Goal: Information Seeking & Learning: Learn about a topic

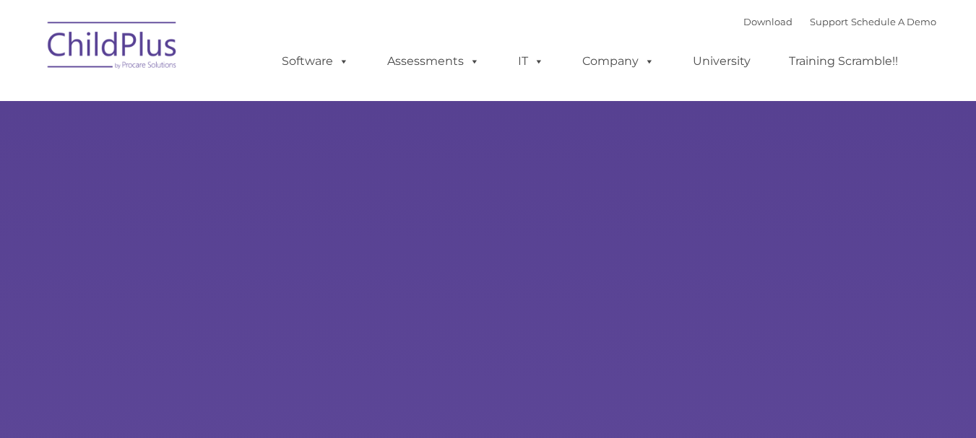
type input ""
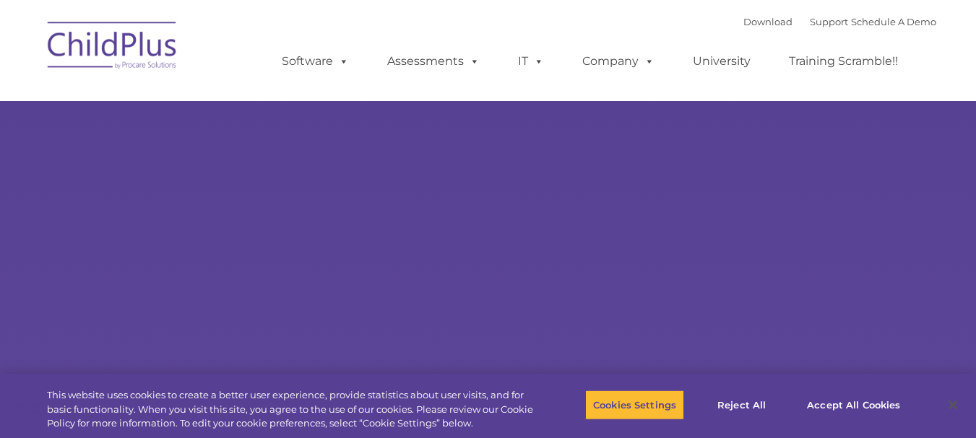
select select "MEDIUM"
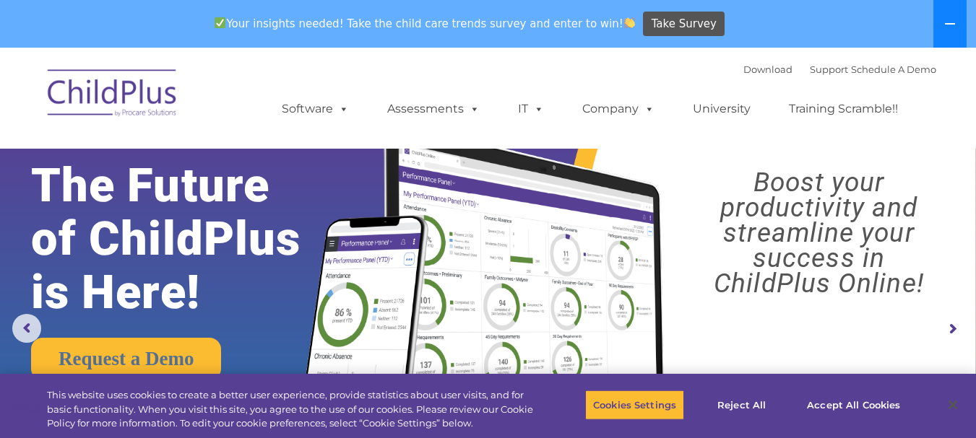
click at [948, 22] on icon at bounding box center [950, 24] width 12 height 12
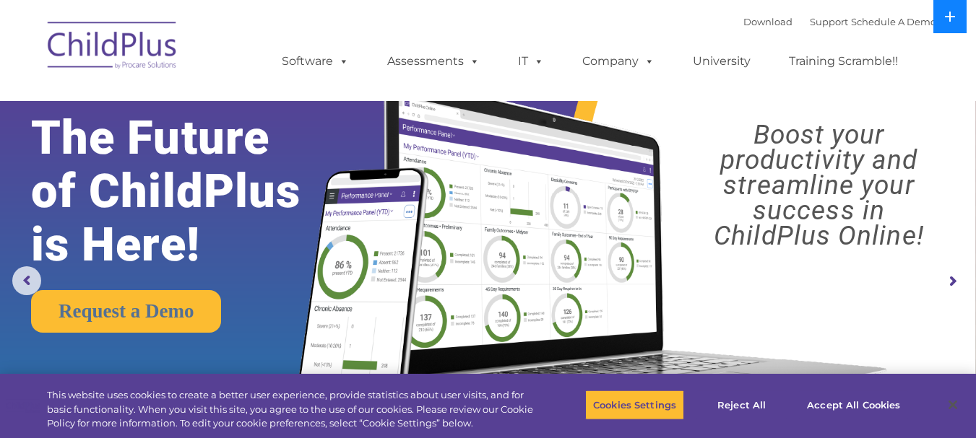
click at [948, 22] on icon at bounding box center [950, 17] width 12 height 12
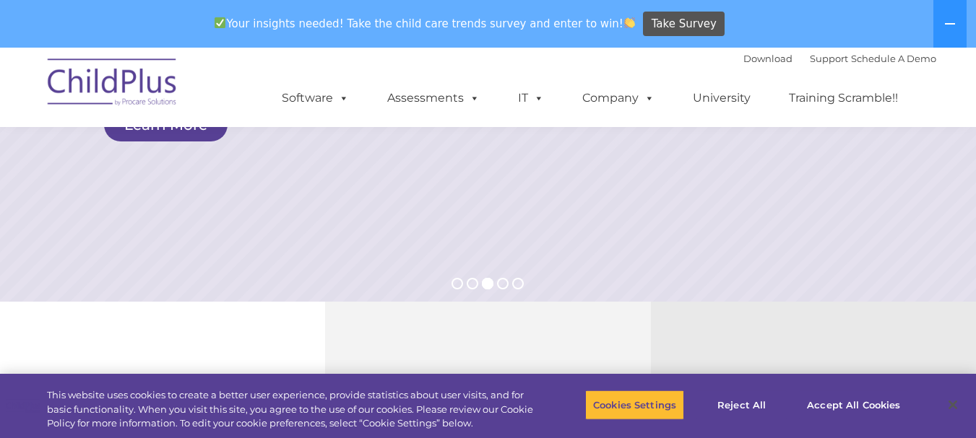
scroll to position [271, 0]
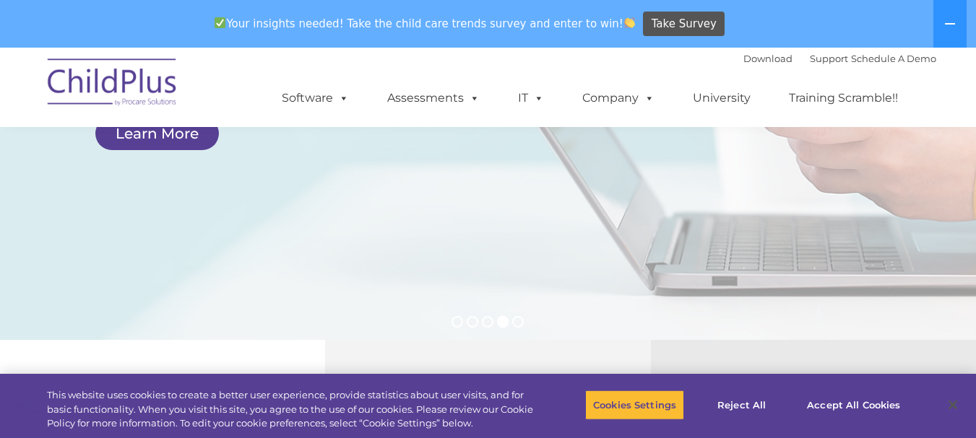
drag, startPoint x: 975, startPoint y: 116, endPoint x: 984, endPoint y: 113, distance: 9.8
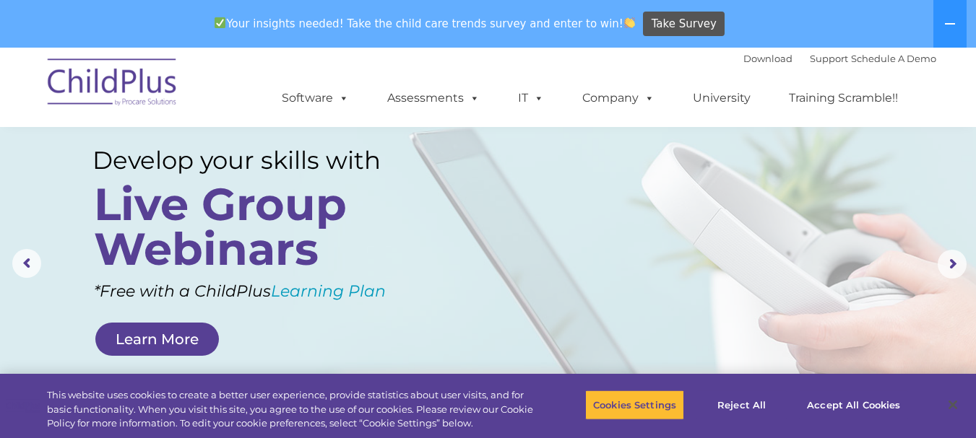
scroll to position [0, 0]
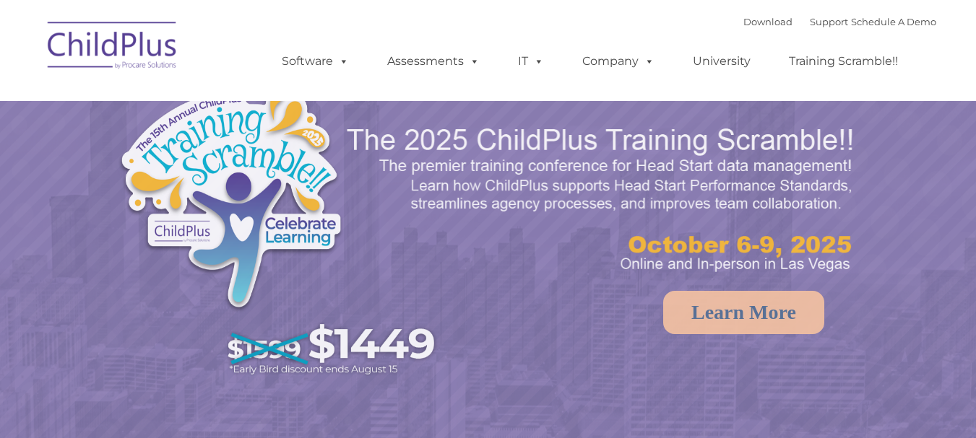
select select "MEDIUM"
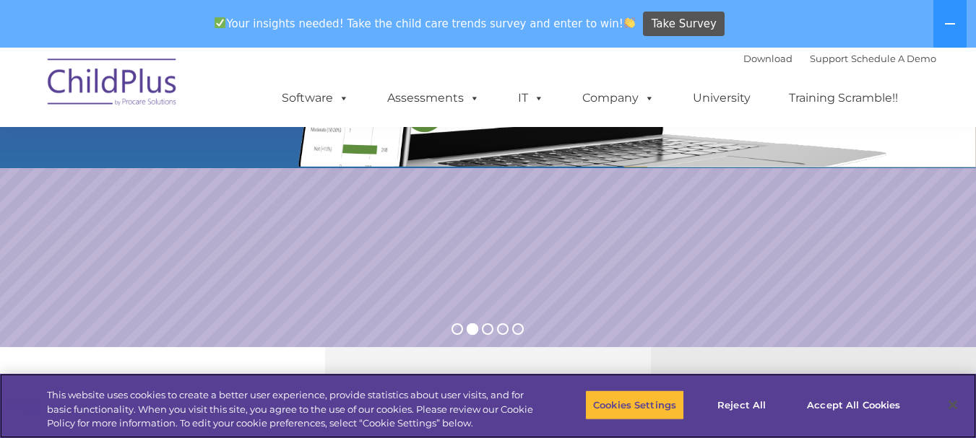
scroll to position [260, 0]
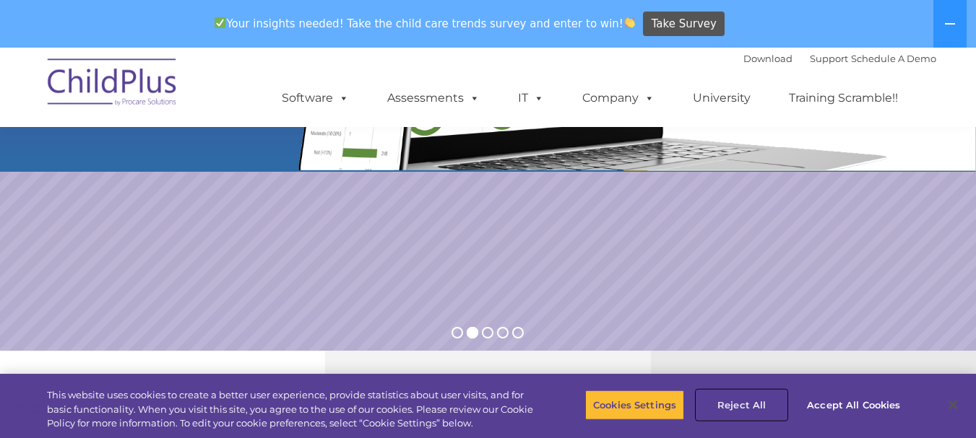
click at [746, 406] on button "Reject All" at bounding box center [741, 405] width 90 height 30
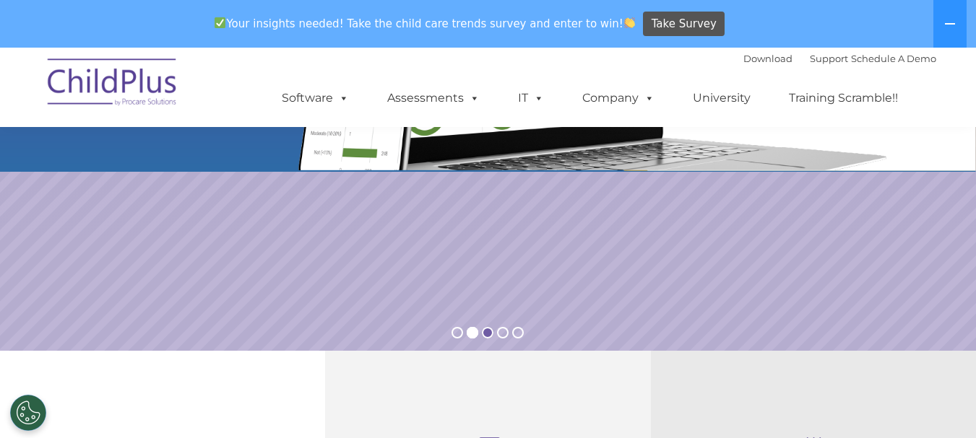
click at [488, 335] on rs-bullet at bounding box center [488, 333] width 12 height 12
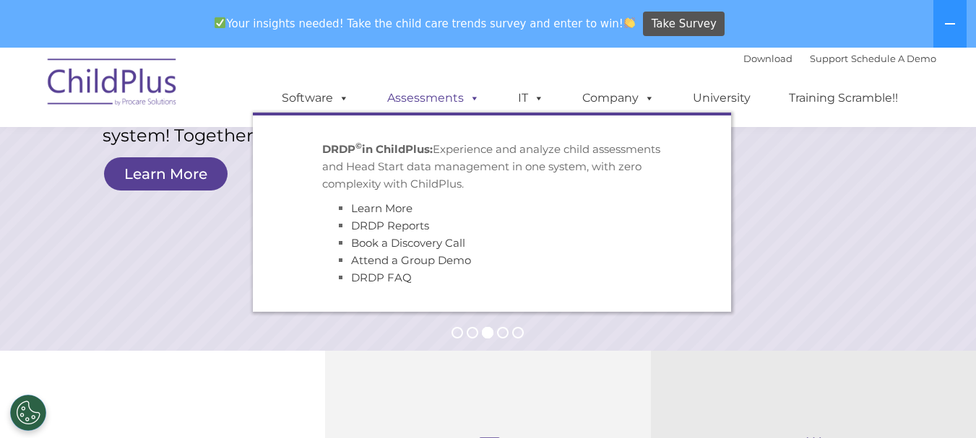
click at [450, 105] on link "Assessments" at bounding box center [433, 98] width 121 height 29
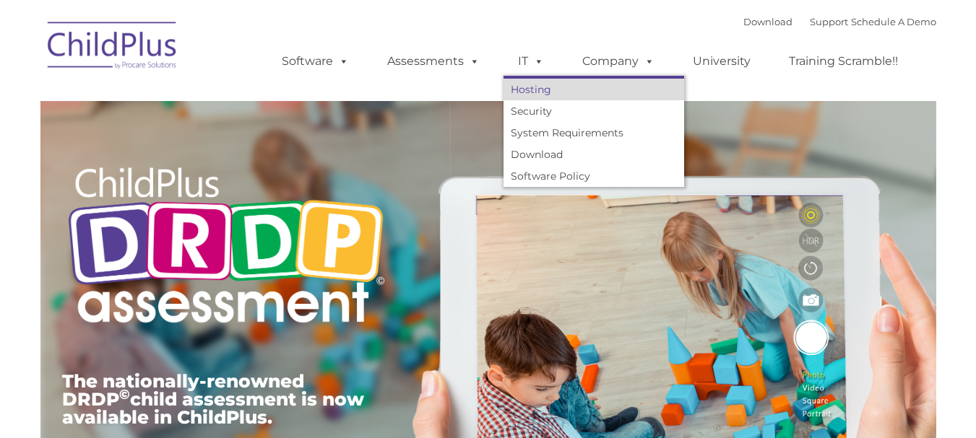
type input ""
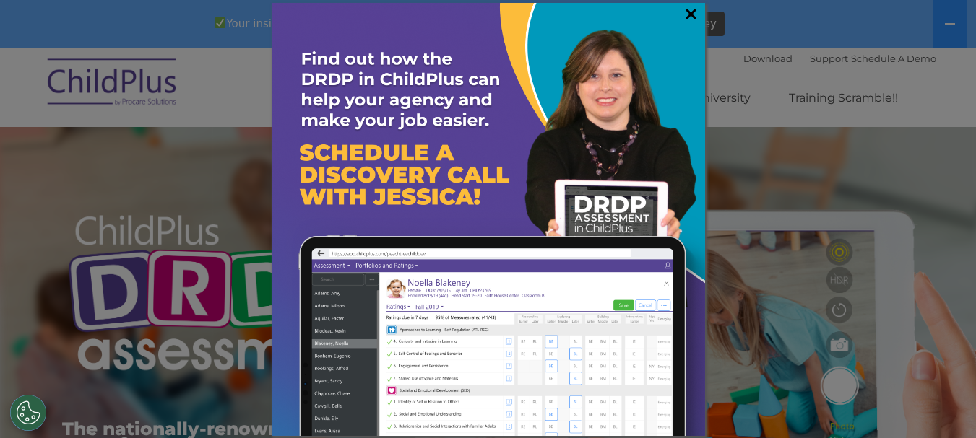
click at [688, 16] on link "×" at bounding box center [691, 14] width 17 height 14
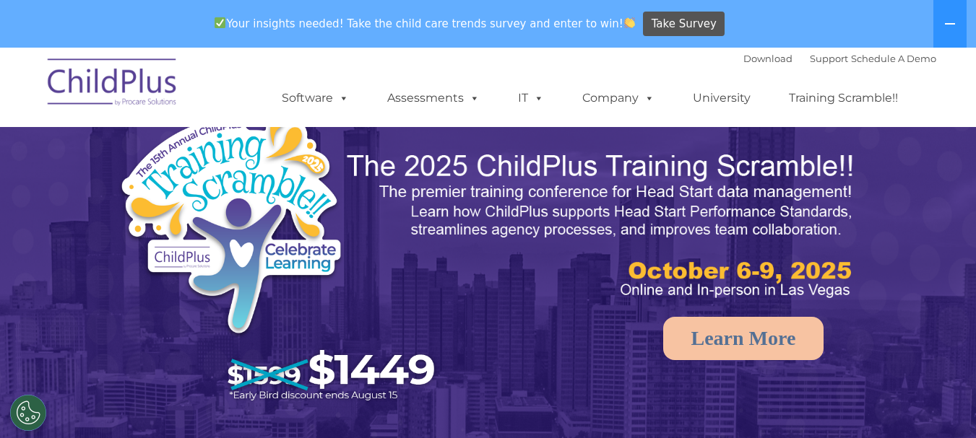
click at [260, 242] on img at bounding box center [282, 260] width 328 height 303
drag, startPoint x: 0, startPoint y: 0, endPoint x: 186, endPoint y: 1, distance: 186.3
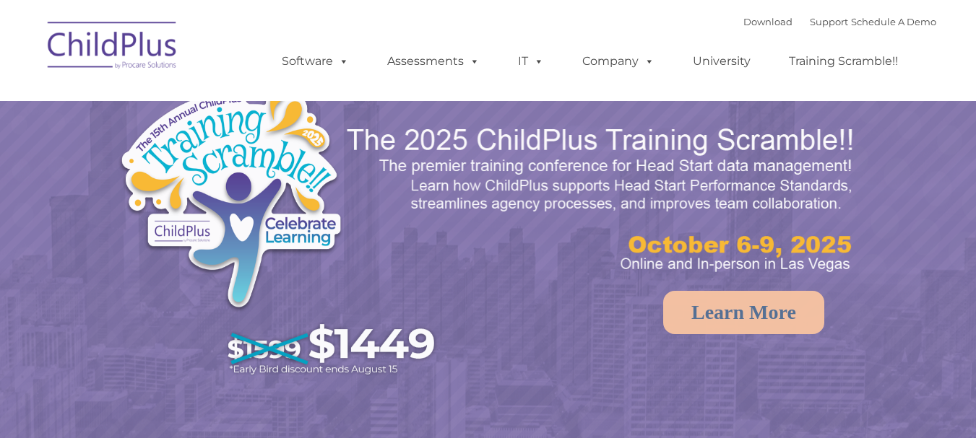
select select "MEDIUM"
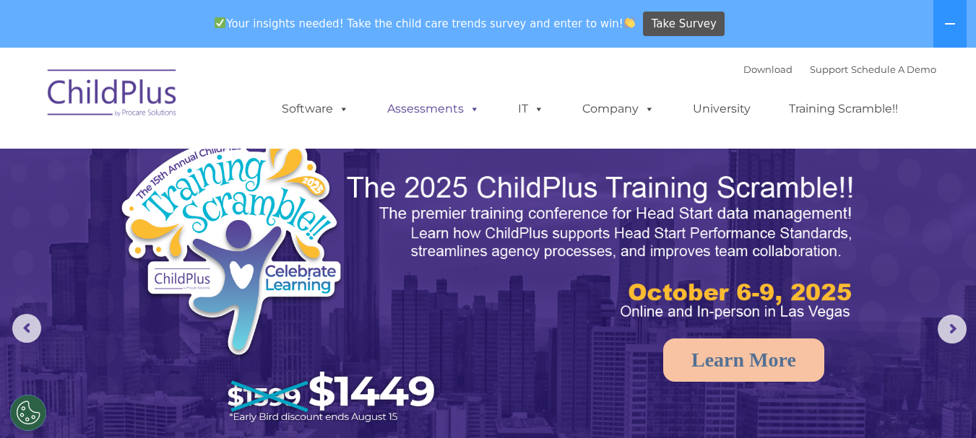
click at [383, 100] on link "Assessments" at bounding box center [433, 109] width 121 height 29
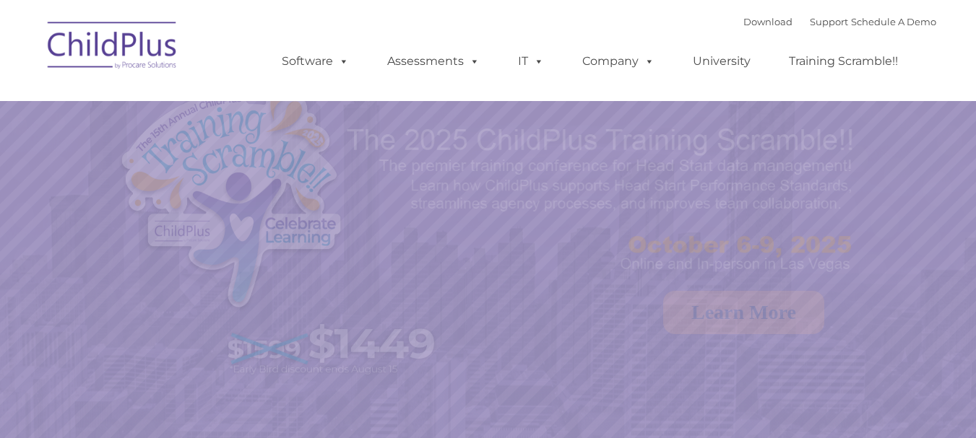
select select "MEDIUM"
